Goal: Task Accomplishment & Management: Use online tool/utility

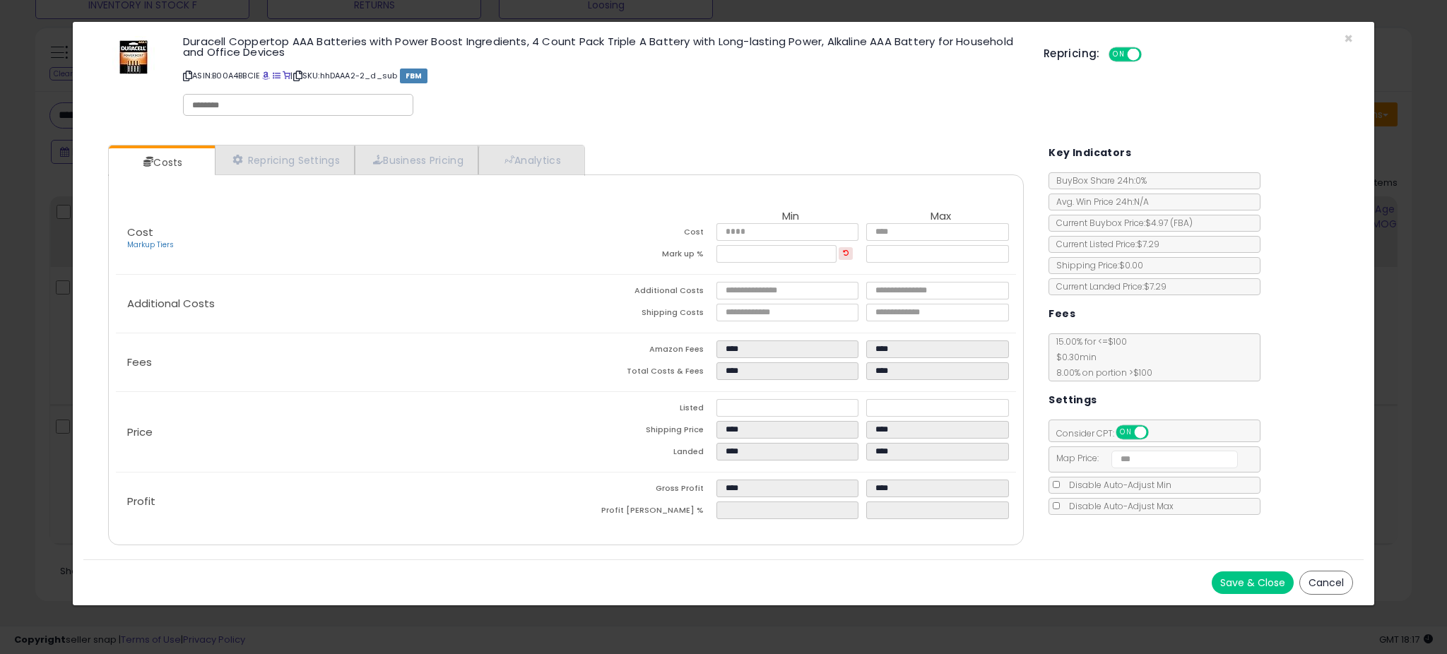
scroll to position [290, 799]
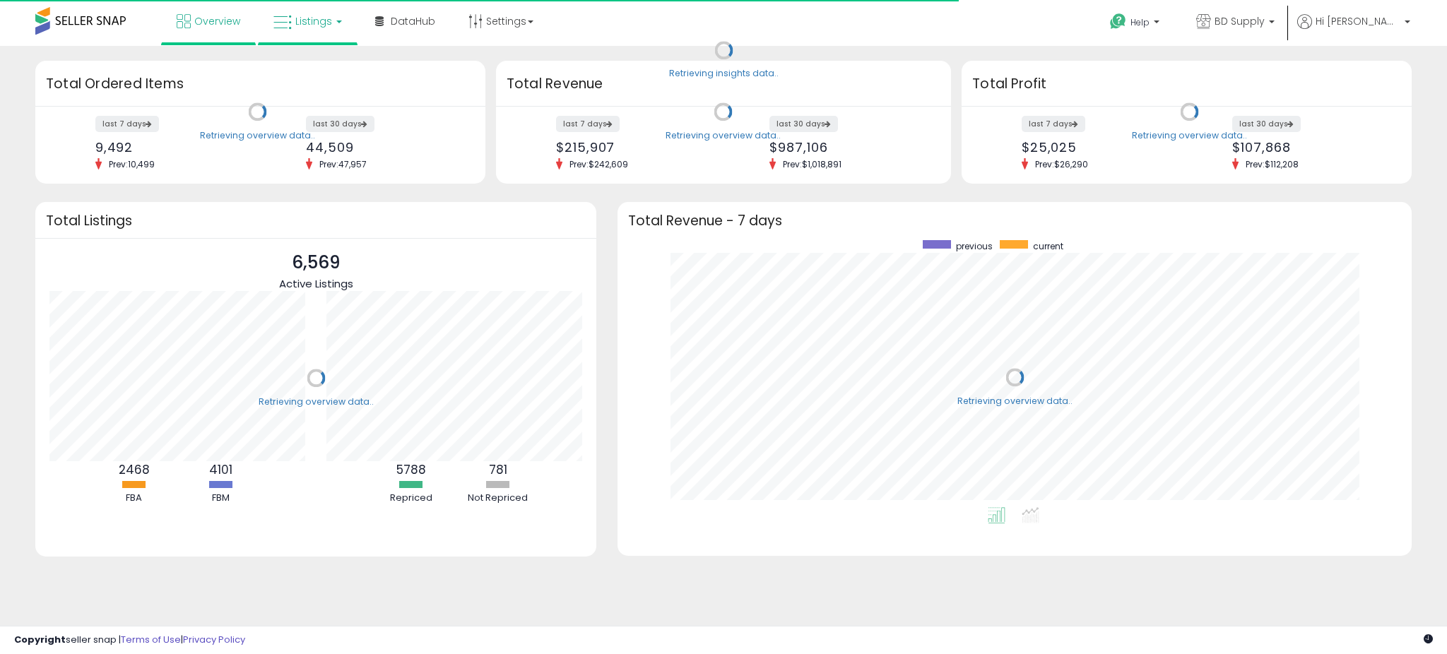
scroll to position [267, 765]
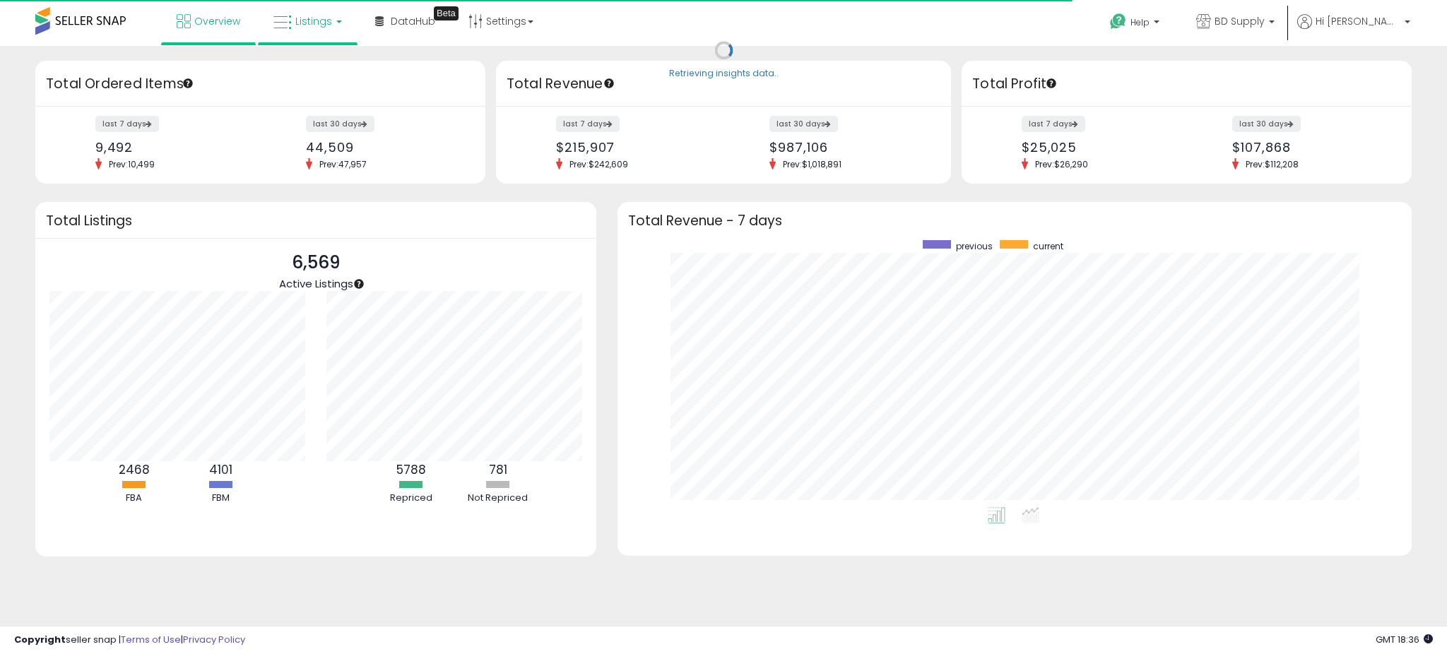
click at [309, 20] on span "Listings" at bounding box center [313, 21] width 37 height 14
click at [307, 76] on icon at bounding box center [318, 70] width 61 height 18
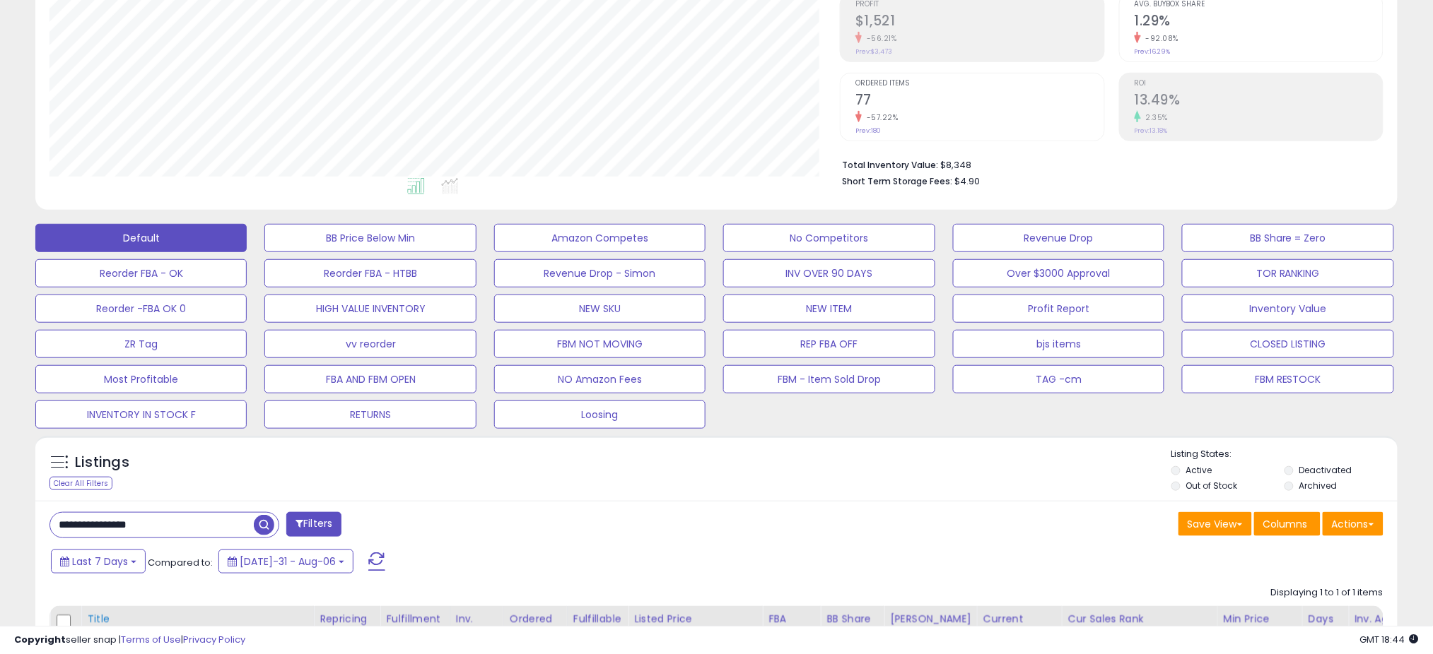
scroll to position [377, 0]
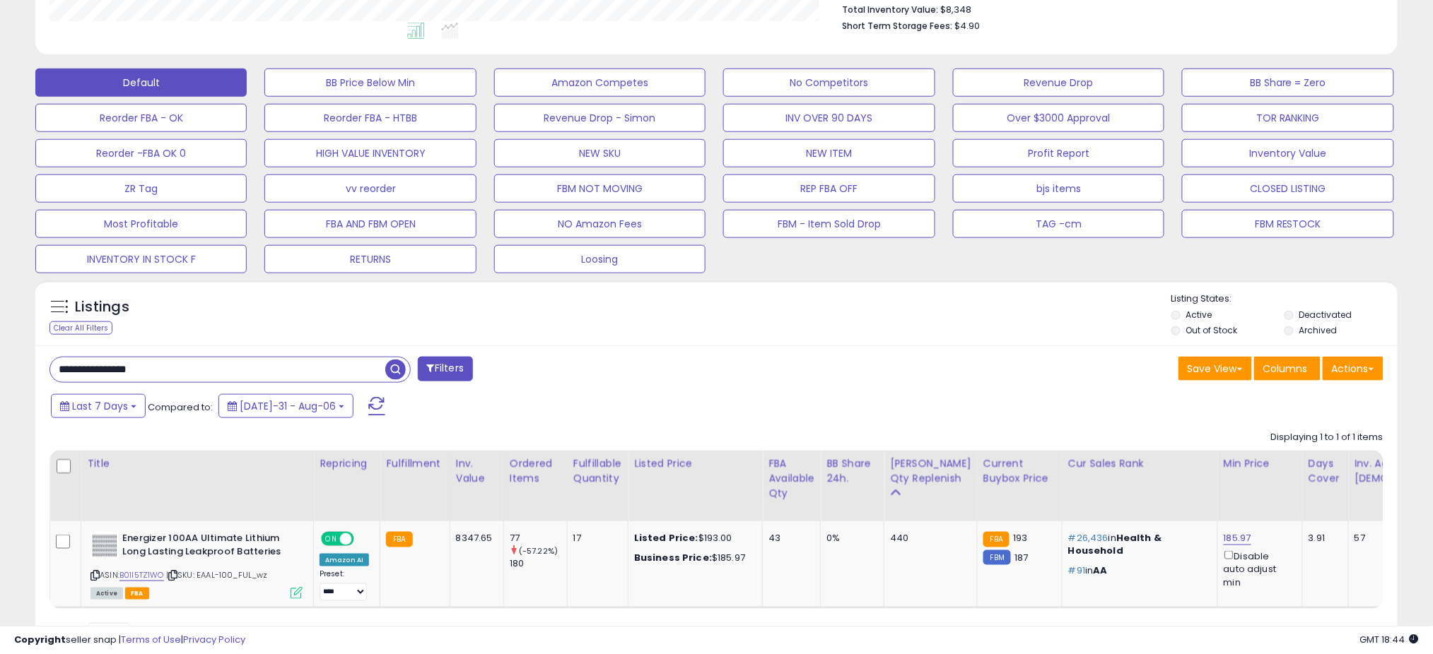
drag, startPoint x: 178, startPoint y: 363, endPoint x: -211, endPoint y: 384, distance: 389.3
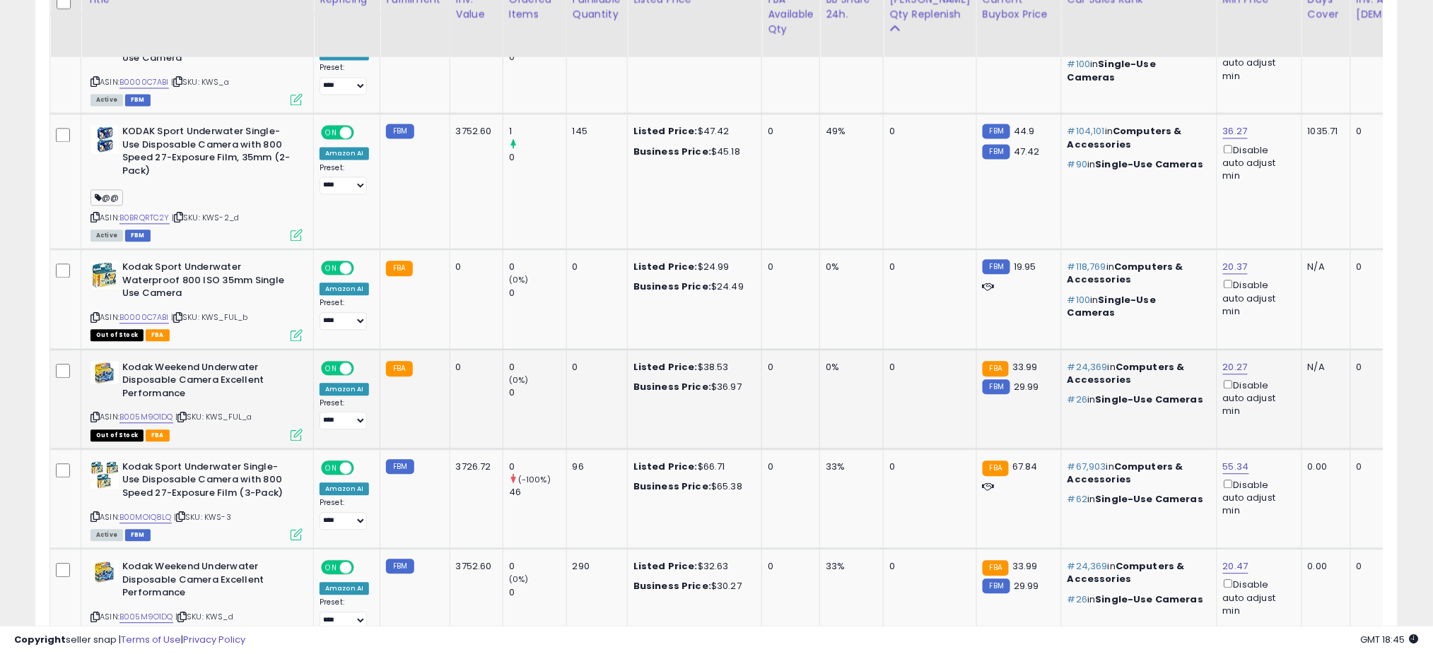
scroll to position [1027, 0]
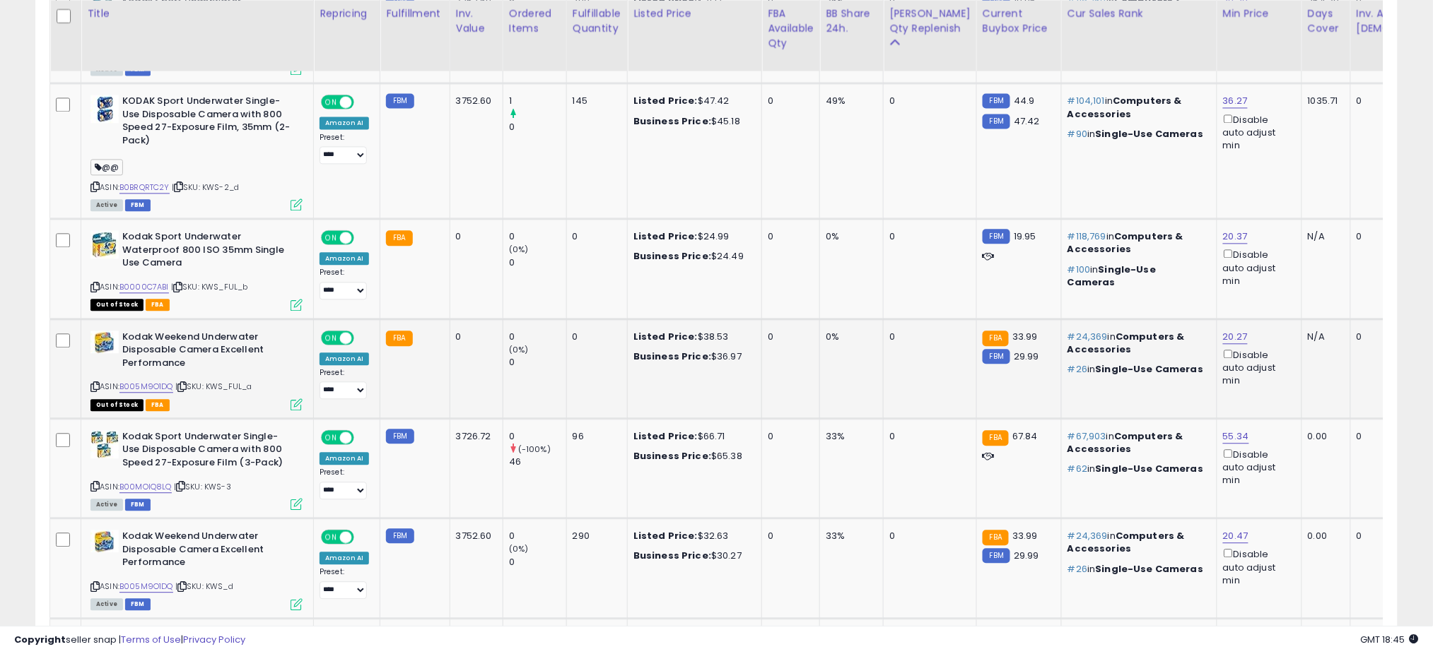
click at [95, 385] on icon at bounding box center [94, 387] width 9 height 8
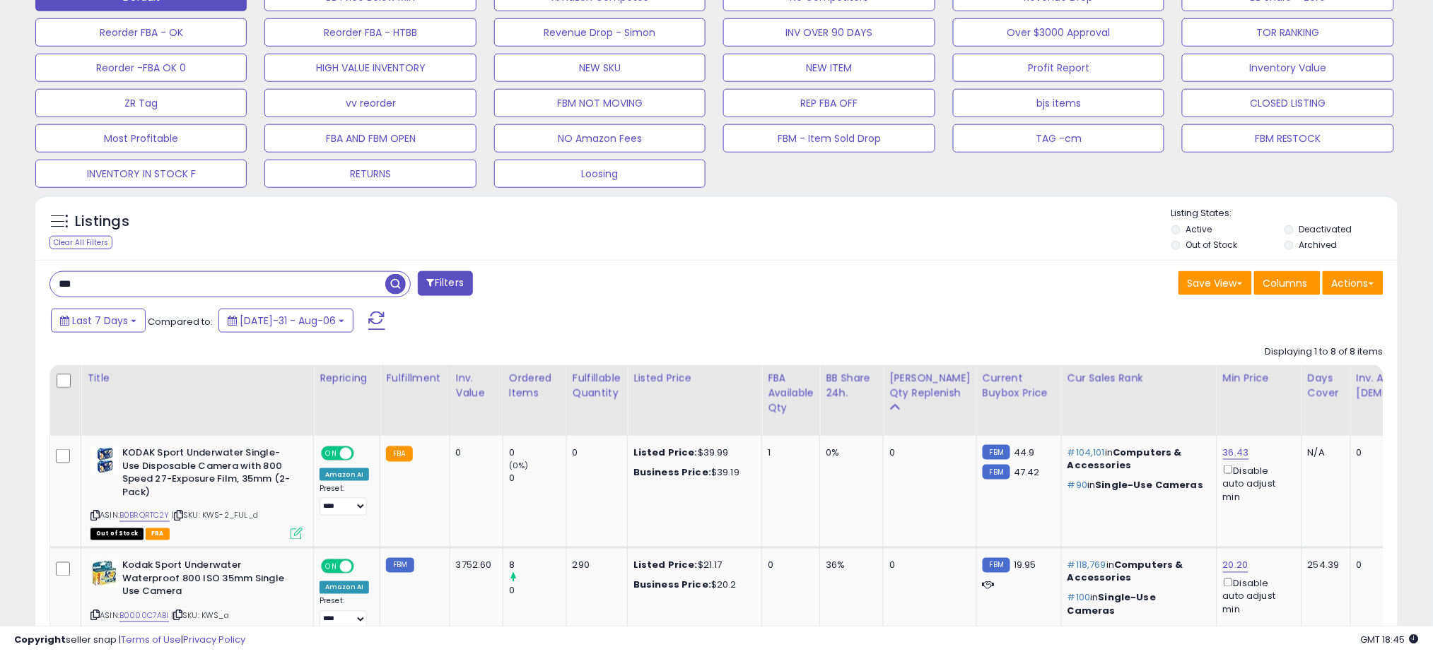
scroll to position [461, 0]
drag, startPoint x: 104, startPoint y: 283, endPoint x: -33, endPoint y: 281, distance: 137.1
paste input "*******"
type input "**********"
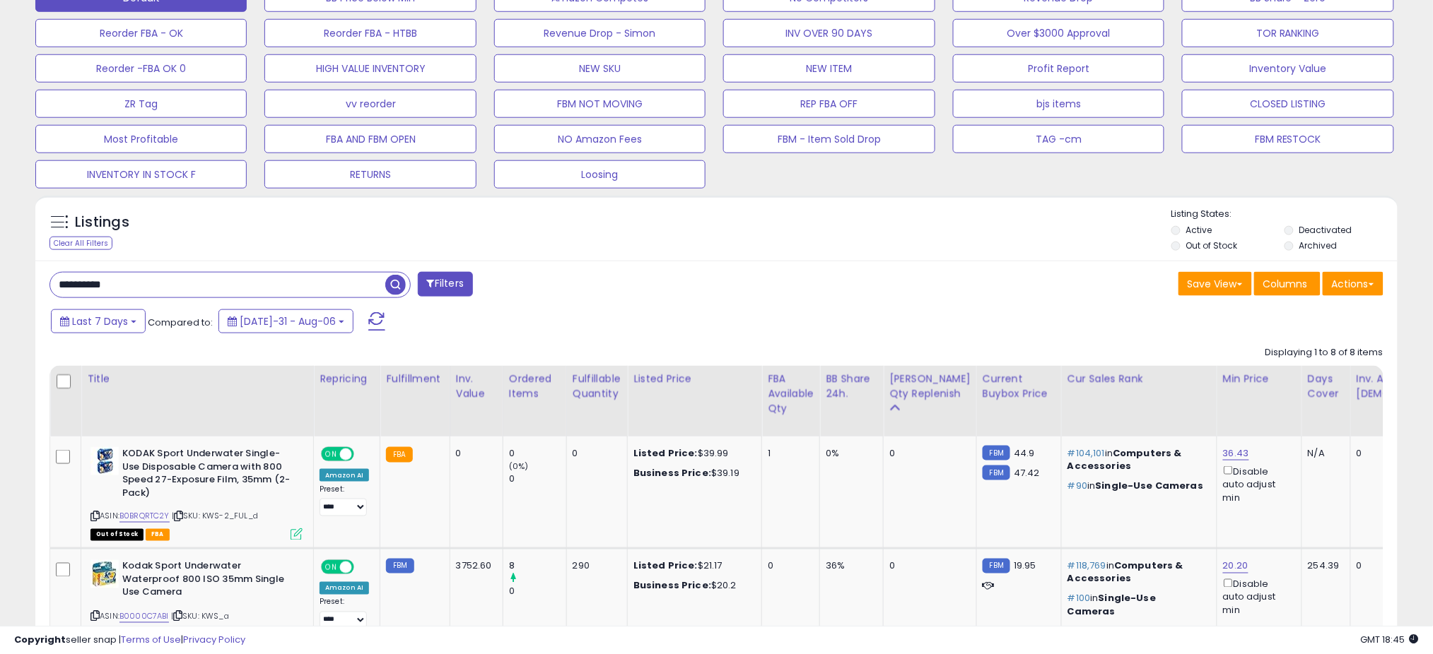
click at [393, 288] on span "button" at bounding box center [395, 285] width 20 height 20
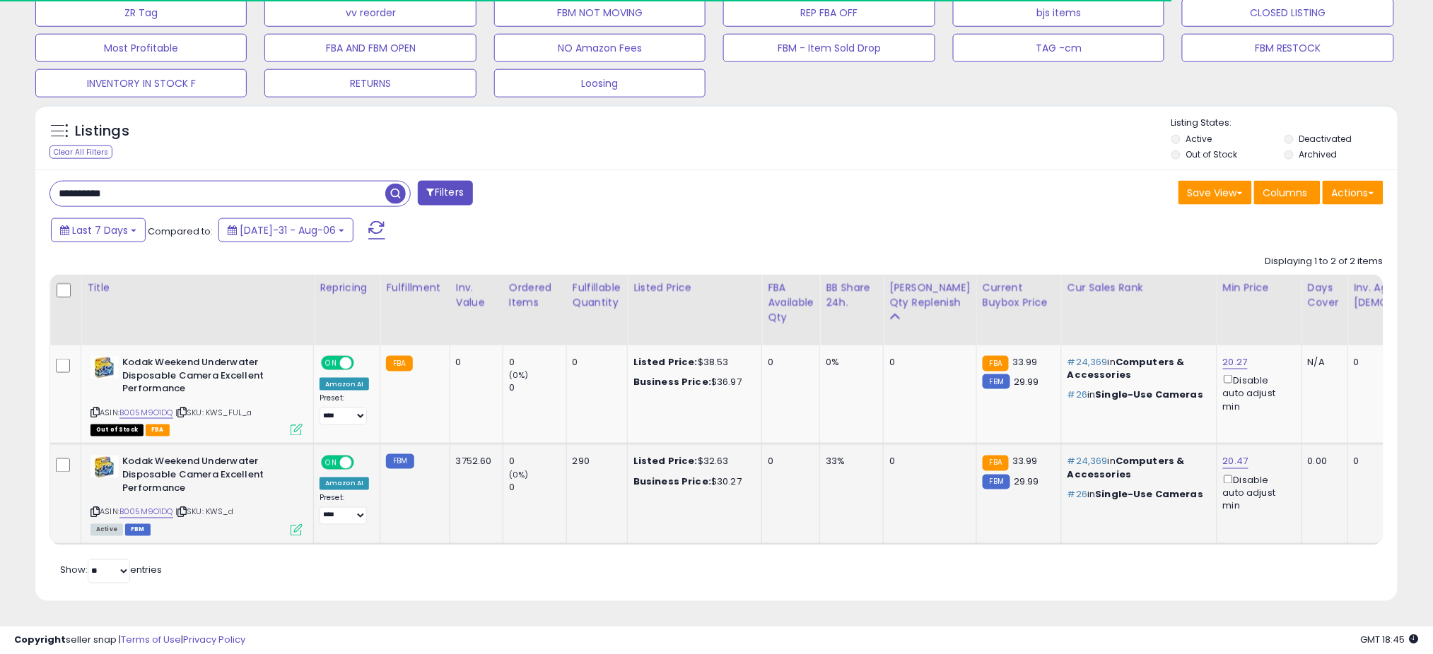
scroll to position [290, 790]
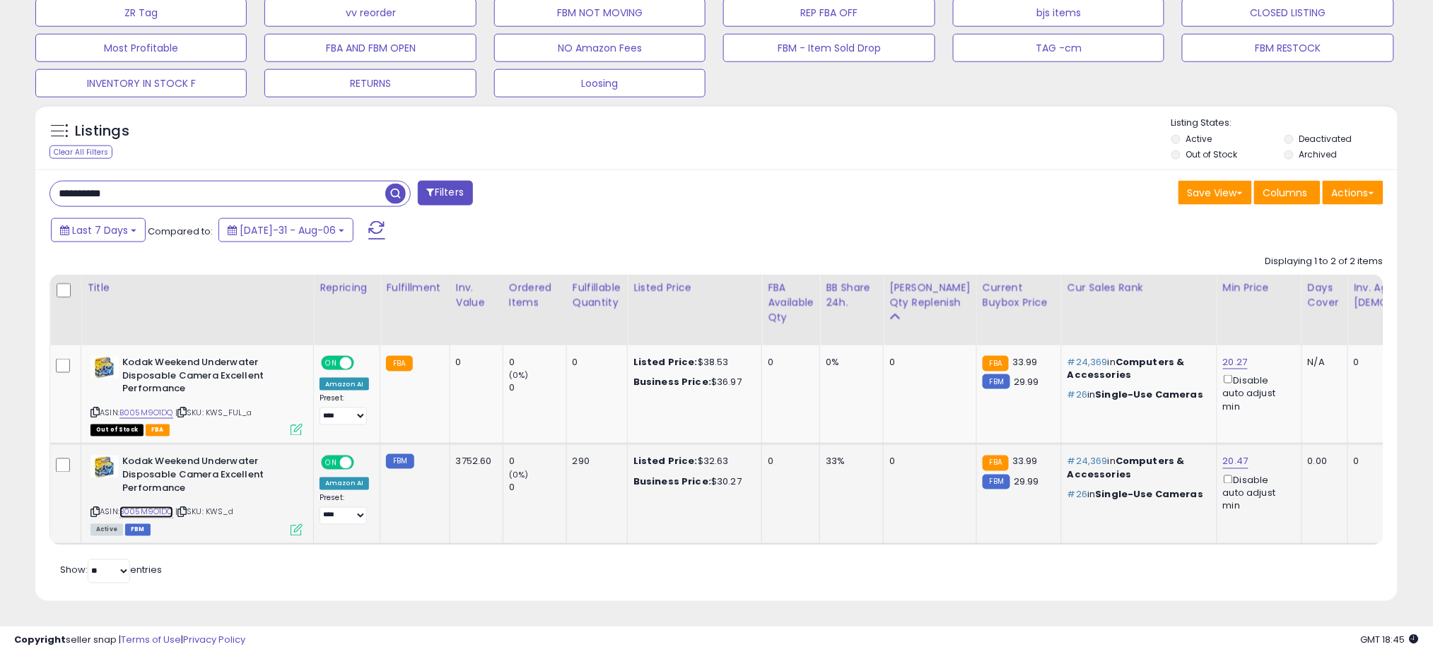
click at [147, 507] on link "B005M9O1DQ" at bounding box center [146, 513] width 54 height 12
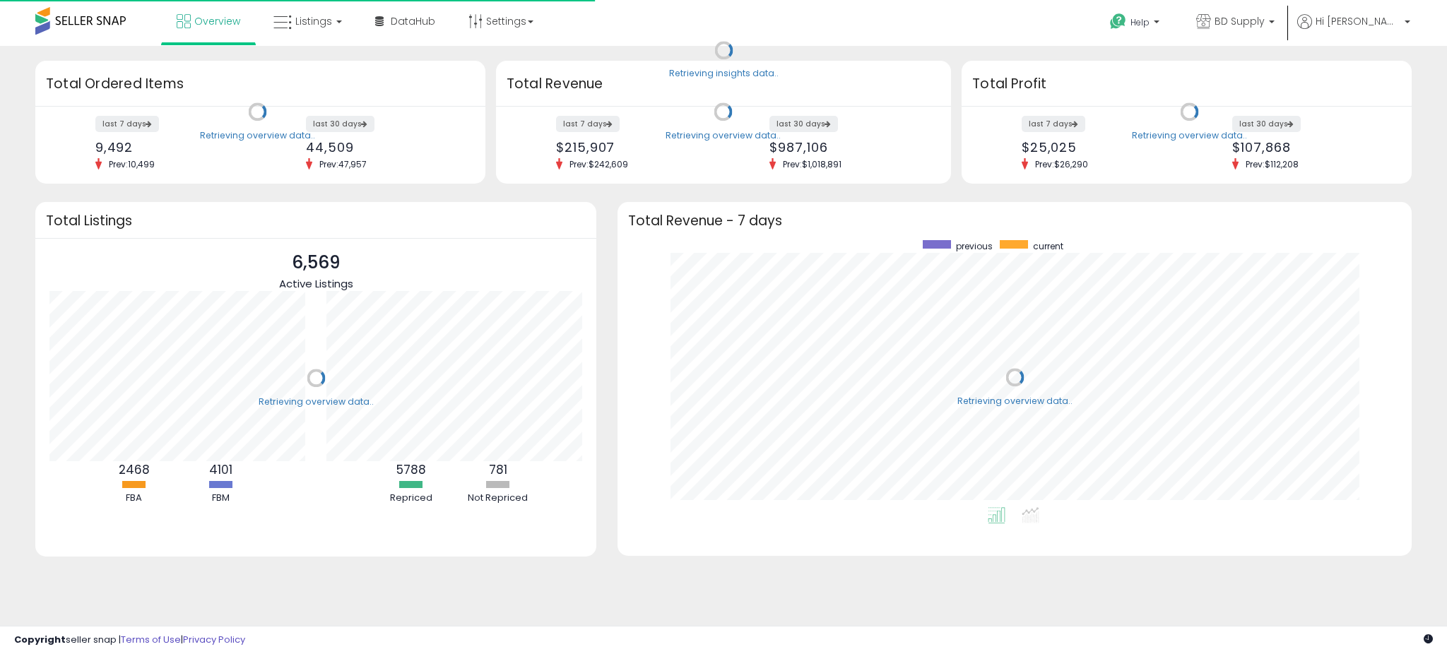
scroll to position [267, 765]
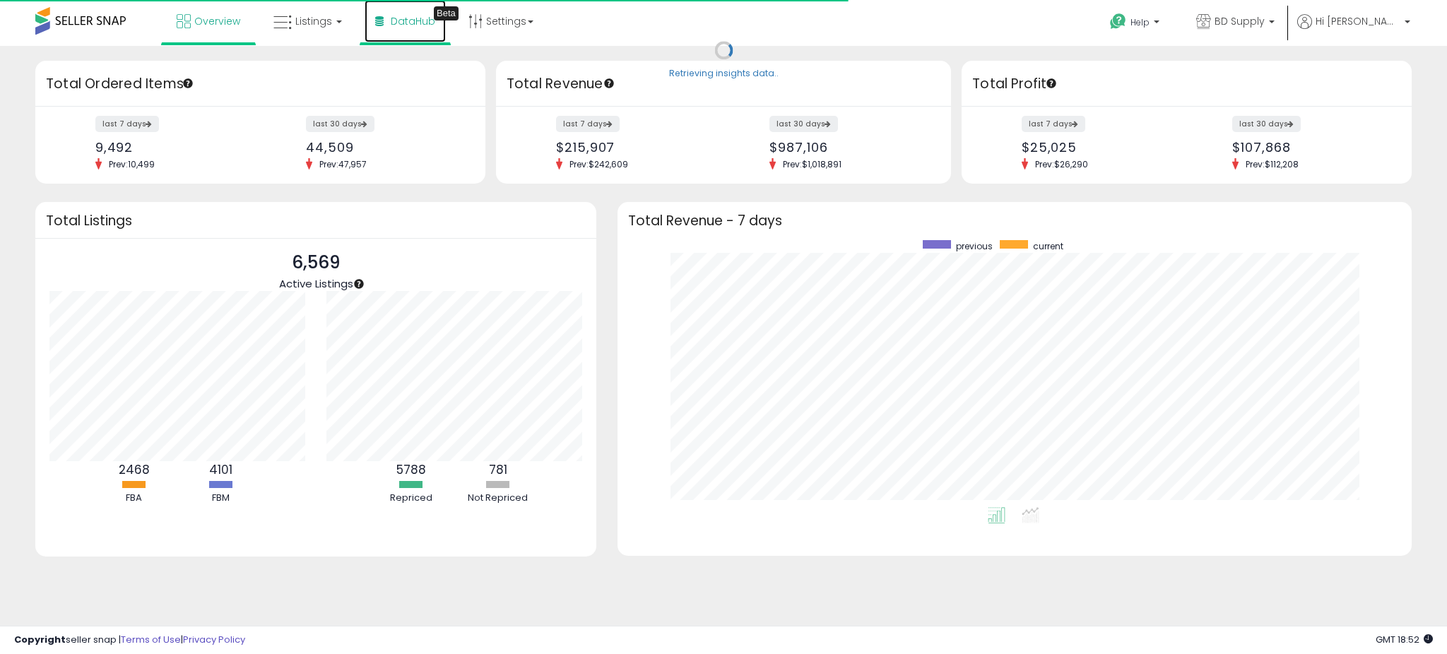
click at [408, 12] on link "DataHub Beta" at bounding box center [405, 21] width 81 height 42
